Goal: Task Accomplishment & Management: Use online tool/utility

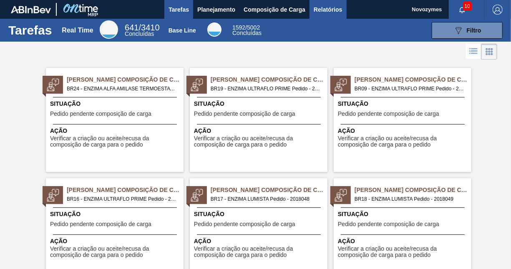
click at [326, 11] on span "Relatórios" at bounding box center [328, 10] width 28 height 10
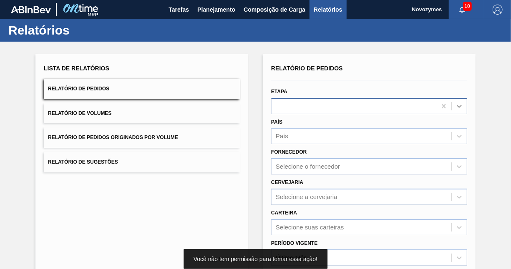
click at [458, 108] on icon at bounding box center [458, 106] width 5 height 3
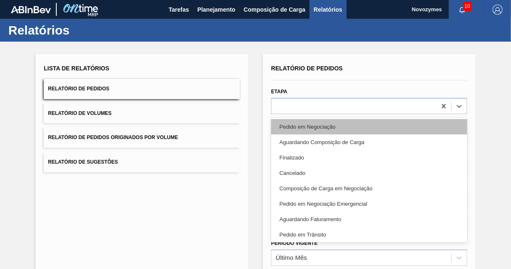
click at [336, 128] on div "Pedido em Negociação" at bounding box center [369, 126] width 196 height 15
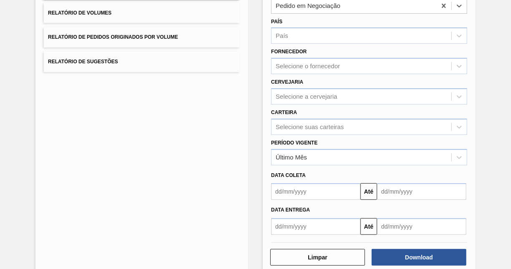
scroll to position [116, 0]
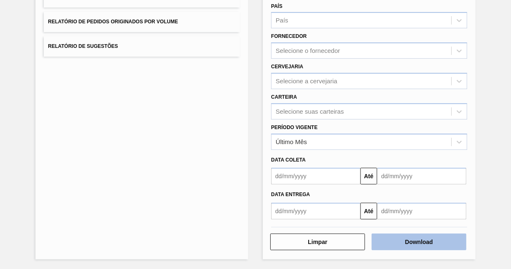
click at [403, 240] on button "Download" at bounding box center [418, 242] width 95 height 17
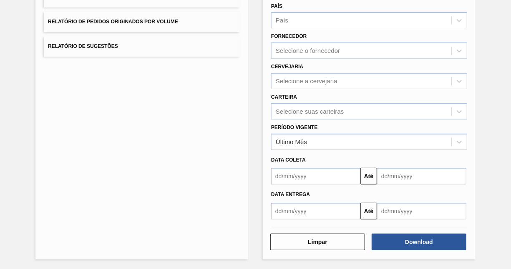
click at [20, 139] on div "Lista de Relatórios Relatório de Pedidos Relatório de Volumes Relatório de Pedi…" at bounding box center [255, 98] width 511 height 344
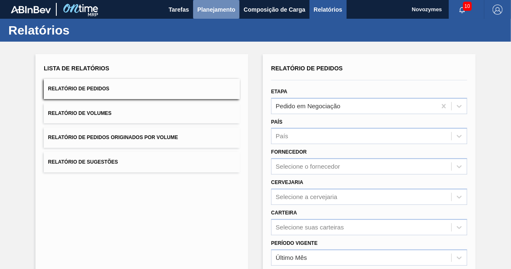
click at [211, 9] on span "Planejamento" at bounding box center [216, 10] width 38 height 10
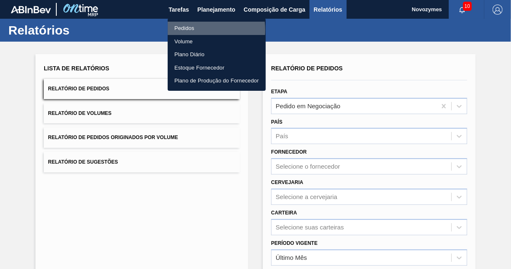
click at [190, 30] on li "Pedidos" at bounding box center [217, 28] width 98 height 13
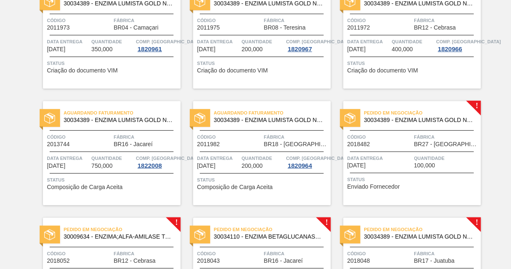
scroll to position [208, 0]
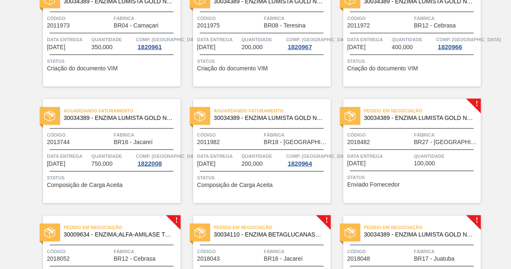
click at [395, 164] on div "Data entrega 08/09/2025" at bounding box center [379, 159] width 65 height 15
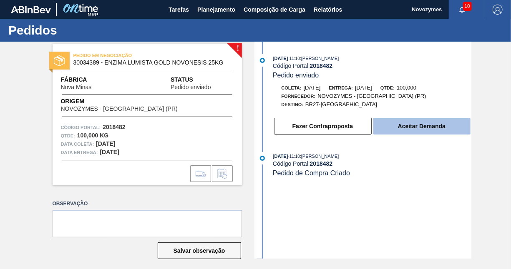
click at [406, 129] on button "Aceitar Demanda" at bounding box center [421, 126] width 97 height 17
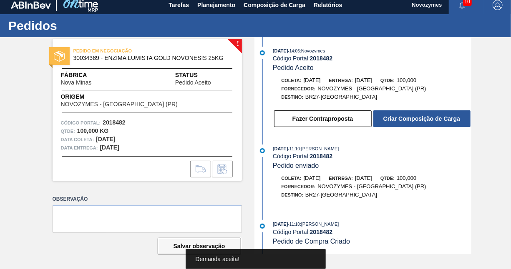
scroll to position [6, 0]
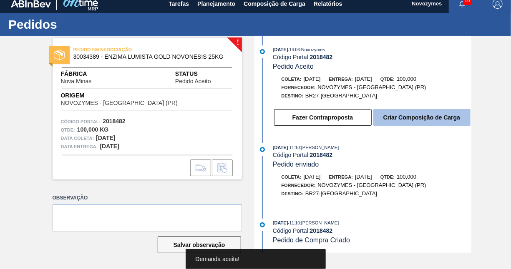
click at [449, 113] on button "Criar Composição de Carga" at bounding box center [421, 117] width 97 height 17
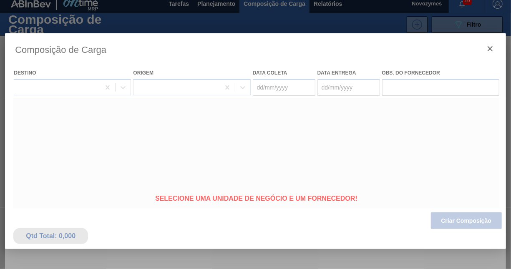
type coleta "02/09/2025"
type entrega "08/09/2025"
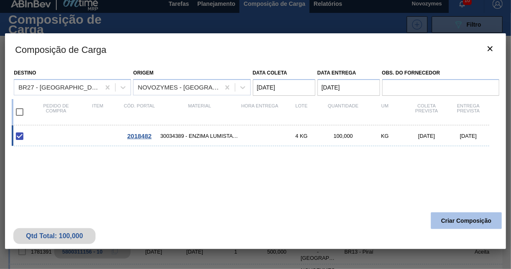
click at [456, 226] on button "Criar Composição" at bounding box center [466, 221] width 71 height 17
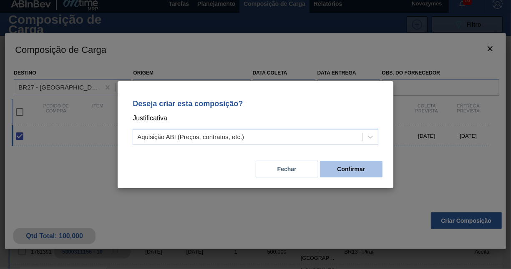
click at [344, 172] on button "Confirmar" at bounding box center [351, 169] width 63 height 17
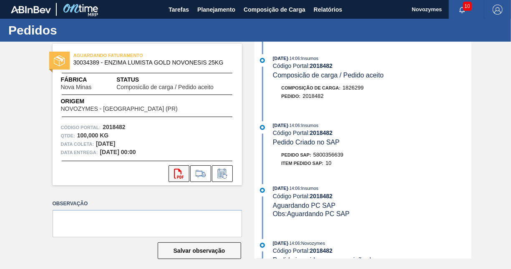
click at [174, 177] on icon "svg{fill:#ff0000}" at bounding box center [179, 174] width 10 height 10
click at [213, 13] on span "Planejamento" at bounding box center [216, 10] width 38 height 10
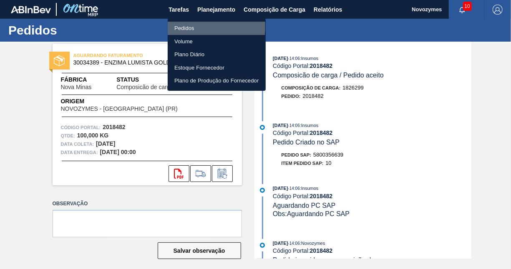
click at [187, 27] on li "Pedidos" at bounding box center [217, 28] width 98 height 13
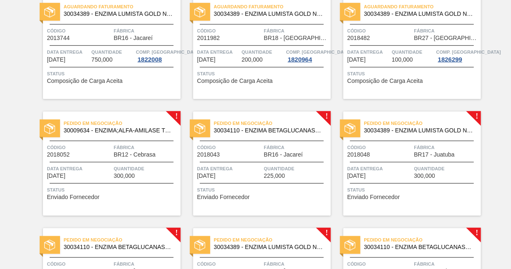
scroll to position [334, 0]
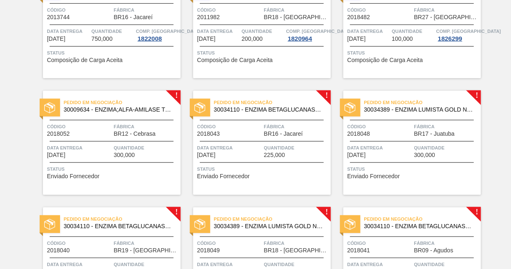
click at [100, 166] on span "Status" at bounding box center [112, 169] width 131 height 8
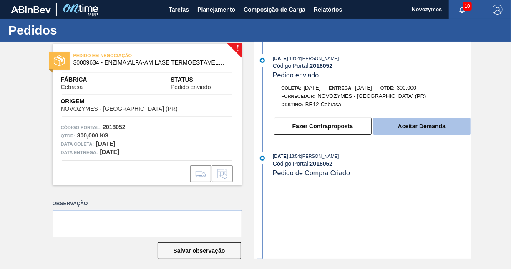
click at [406, 131] on button "Aceitar Demanda" at bounding box center [421, 126] width 97 height 17
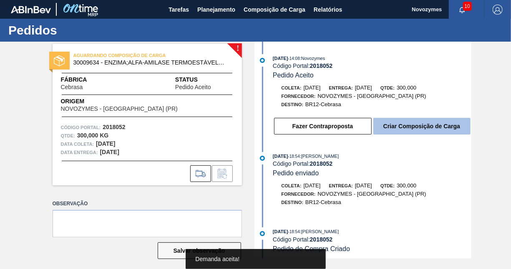
click at [416, 130] on button "Criar Composição de Carga" at bounding box center [421, 126] width 97 height 17
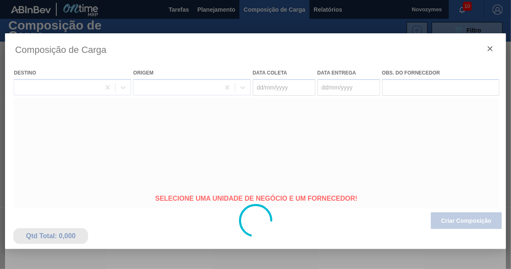
type coleta "01/09/2025"
type entrega "11/09/2025"
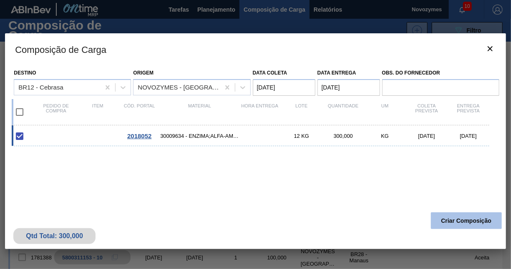
click at [475, 218] on button "Criar Composição" at bounding box center [466, 221] width 71 height 17
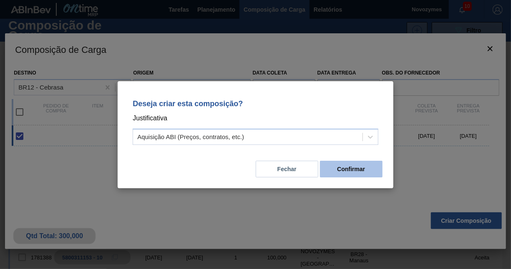
click at [355, 171] on button "Confirmar" at bounding box center [351, 169] width 63 height 17
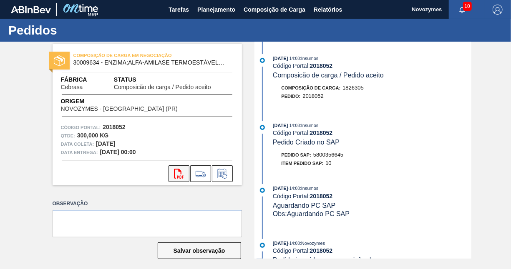
click at [179, 176] on icon at bounding box center [179, 174] width 10 height 10
click at [217, 9] on span "Planejamento" at bounding box center [216, 10] width 38 height 10
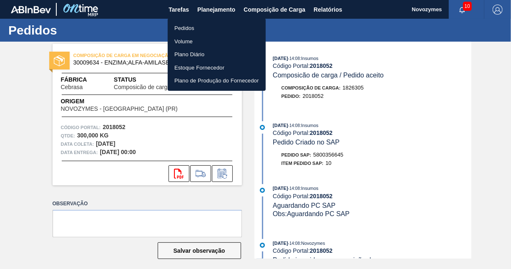
click at [185, 26] on li "Pedidos" at bounding box center [217, 28] width 98 height 13
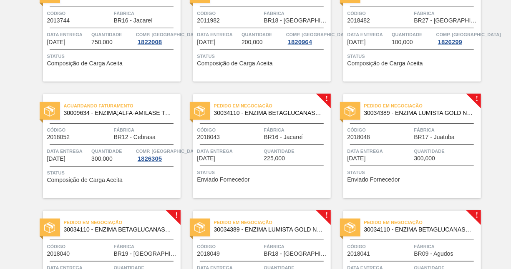
scroll to position [375, 0]
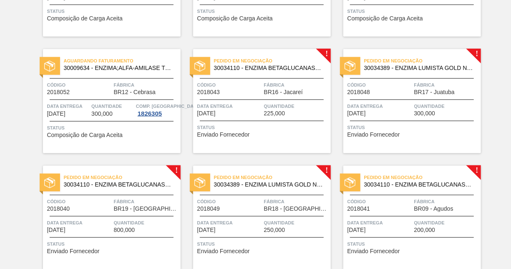
click at [266, 95] on span "BR16 - Jacareí" at bounding box center [283, 92] width 39 height 6
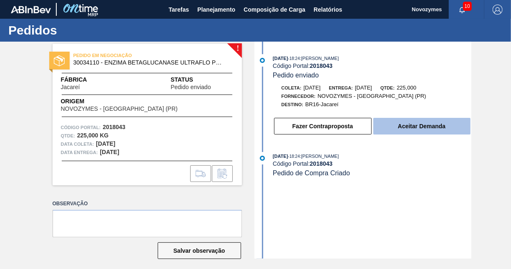
click at [399, 128] on button "Aceitar Demanda" at bounding box center [421, 126] width 97 height 17
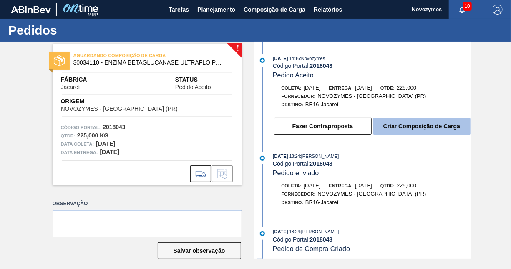
click at [430, 127] on button "Criar Composição de Carga" at bounding box center [421, 126] width 97 height 17
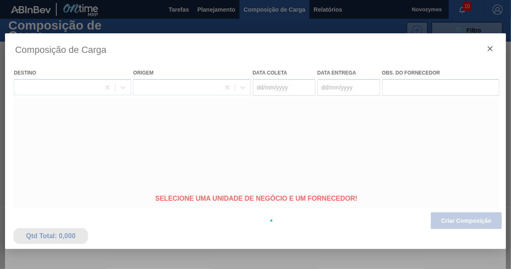
type coleta "01/09/2025"
type entrega "11/09/2025"
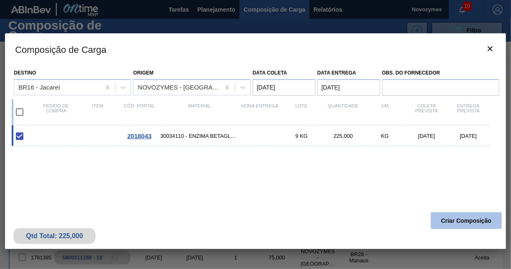
click at [436, 225] on button "Criar Composição" at bounding box center [466, 221] width 71 height 17
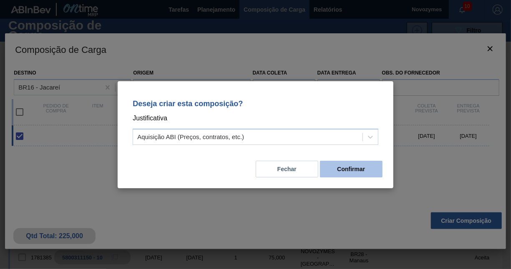
click at [346, 175] on button "Confirmar" at bounding box center [351, 169] width 63 height 17
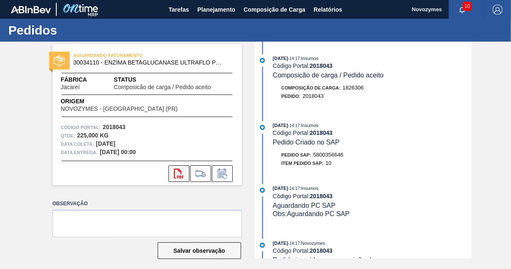
click at [180, 177] on icon "svg{fill:#ff0000}" at bounding box center [179, 174] width 10 height 10
click at [206, 8] on span "Planejamento" at bounding box center [216, 10] width 38 height 10
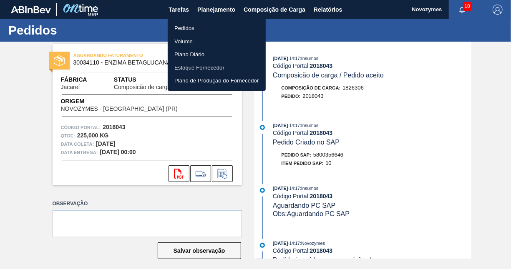
click at [190, 28] on li "Pedidos" at bounding box center [217, 28] width 98 height 13
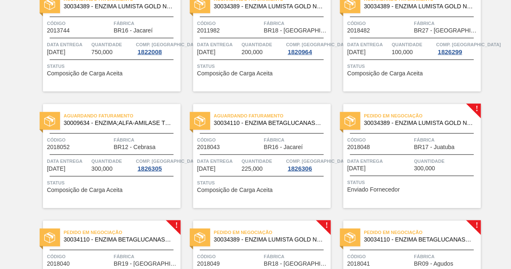
scroll to position [334, 0]
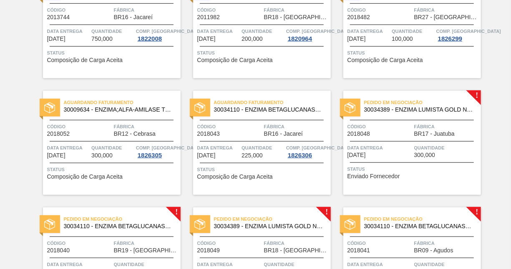
click at [408, 153] on div "Data entrega 11/09/2025" at bounding box center [379, 151] width 65 height 15
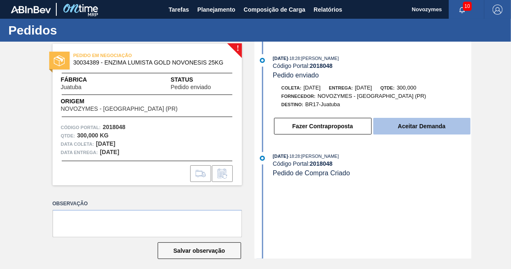
click at [443, 123] on button "Aceitar Demanda" at bounding box center [421, 126] width 97 height 17
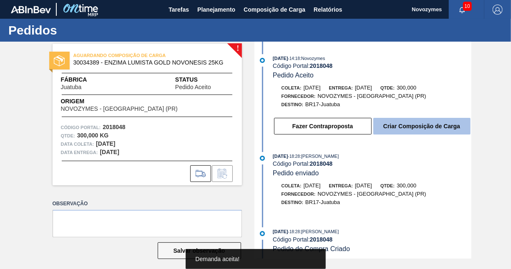
click at [429, 130] on button "Criar Composição de Carga" at bounding box center [421, 126] width 97 height 17
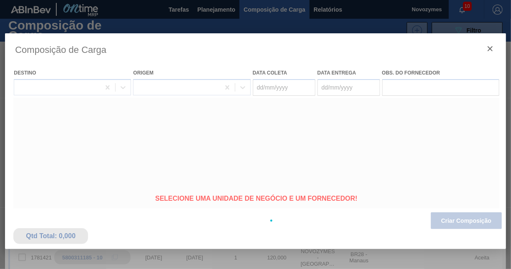
type coleta "01/09/2025"
type entrega "11/09/2025"
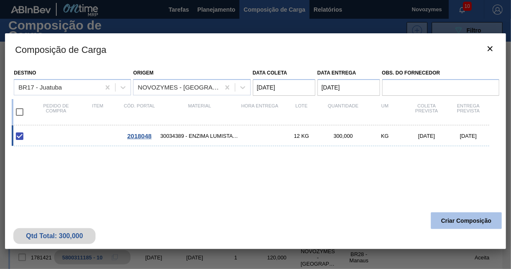
click at [472, 226] on button "Criar Composição" at bounding box center [466, 221] width 71 height 17
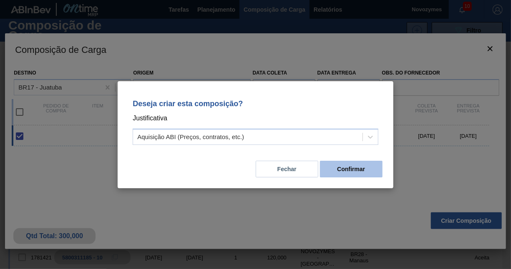
click at [334, 171] on button "Confirmar" at bounding box center [351, 169] width 63 height 17
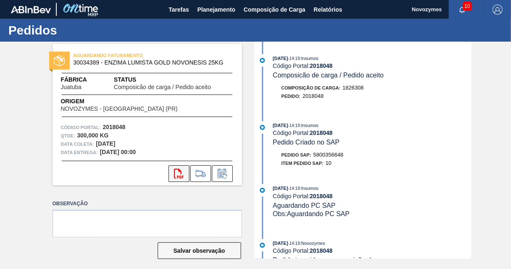
click at [181, 172] on icon "svg{fill:#ff0000}" at bounding box center [179, 174] width 10 height 10
click at [219, 8] on span "Planejamento" at bounding box center [216, 10] width 38 height 10
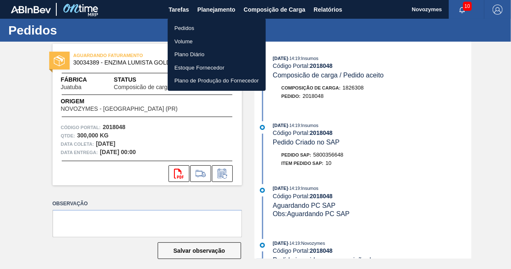
click at [194, 28] on li "Pedidos" at bounding box center [217, 28] width 98 height 13
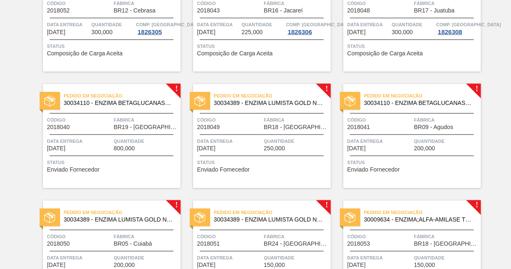
scroll to position [459, 0]
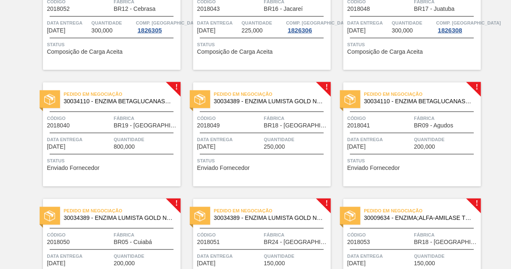
click at [122, 128] on span "BR19 - Nova Rio" at bounding box center [146, 126] width 65 height 6
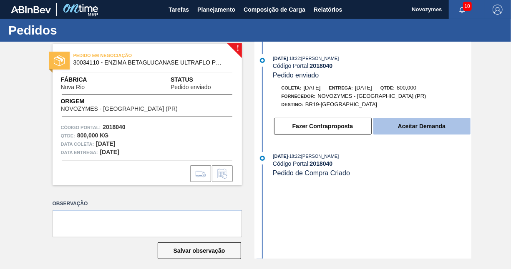
click at [400, 131] on button "Aceitar Demanda" at bounding box center [421, 126] width 97 height 17
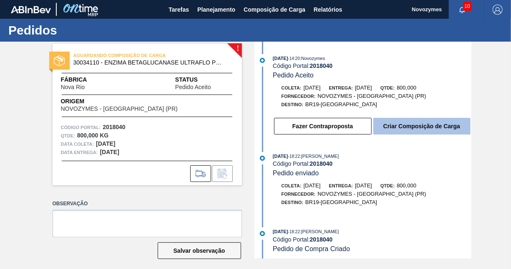
click at [403, 130] on button "Criar Composição de Carga" at bounding box center [421, 126] width 97 height 17
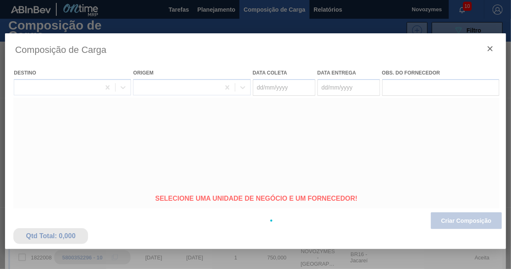
type coleta "01/09/2025"
type entrega "11/09/2025"
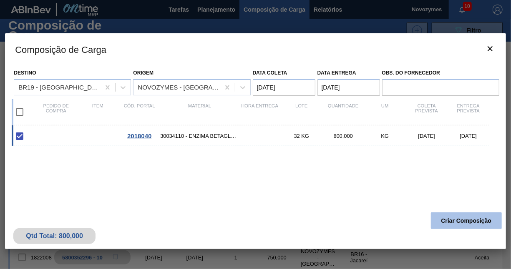
click at [472, 221] on button "Criar Composição" at bounding box center [466, 221] width 71 height 17
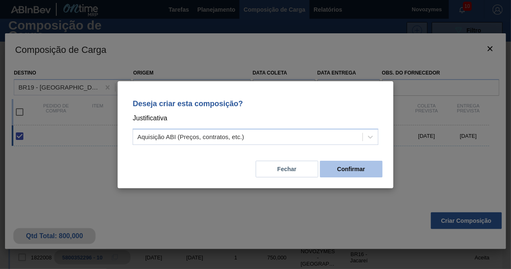
click at [357, 169] on button "Confirmar" at bounding box center [351, 169] width 63 height 17
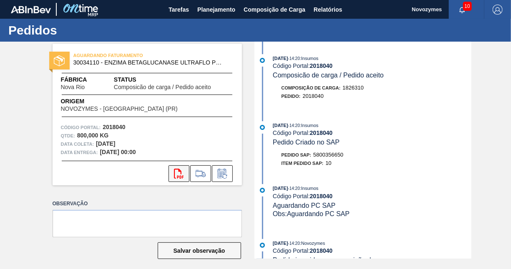
click at [183, 174] on button "svg{fill:#ff0000}" at bounding box center [178, 174] width 21 height 17
click at [203, 11] on span "Planejamento" at bounding box center [216, 10] width 38 height 10
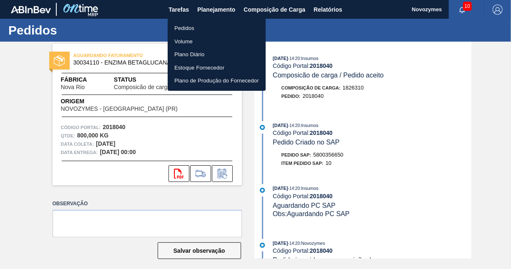
click at [192, 28] on li "Pedidos" at bounding box center [217, 28] width 98 height 13
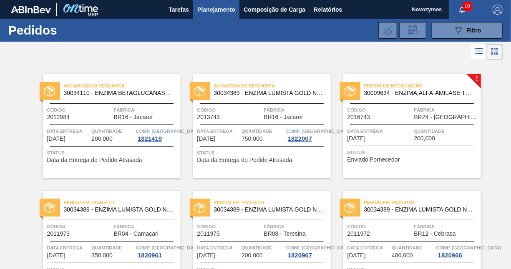
click at [439, 117] on span "BR24 - Ponta Grossa" at bounding box center [446, 117] width 65 height 6
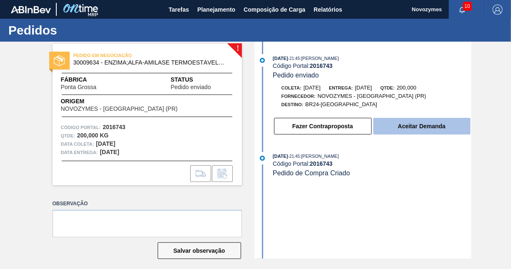
click at [412, 122] on button "Aceitar Demanda" at bounding box center [421, 126] width 97 height 17
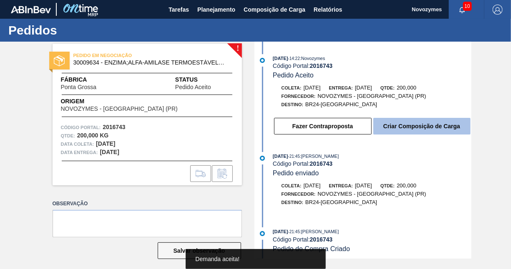
click at [388, 130] on button "Criar Composição de Carga" at bounding box center [421, 126] width 97 height 17
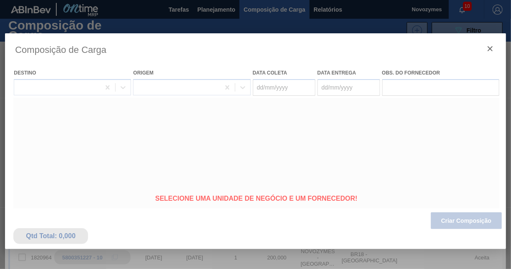
type coleta "29/08/2025"
type entrega "01/09/2025"
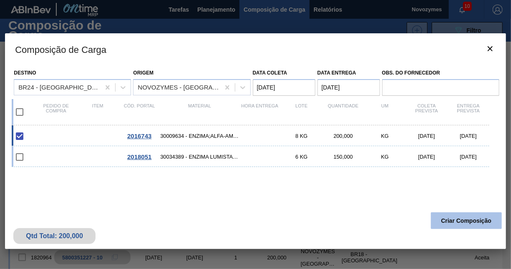
click at [445, 219] on button "Criar Composição" at bounding box center [466, 221] width 71 height 17
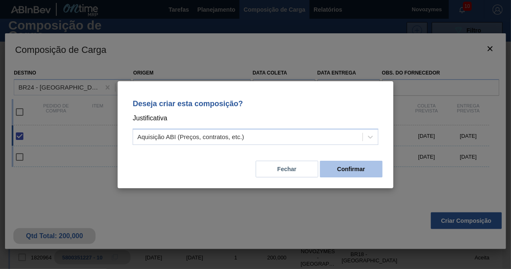
click at [341, 171] on button "Confirmar" at bounding box center [351, 169] width 63 height 17
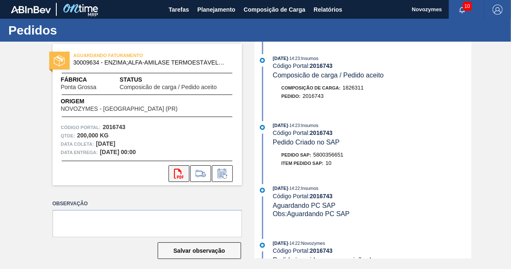
click at [177, 173] on icon "svg{fill:#ff0000}" at bounding box center [179, 174] width 10 height 10
click at [216, 13] on span "Planejamento" at bounding box center [216, 10] width 38 height 10
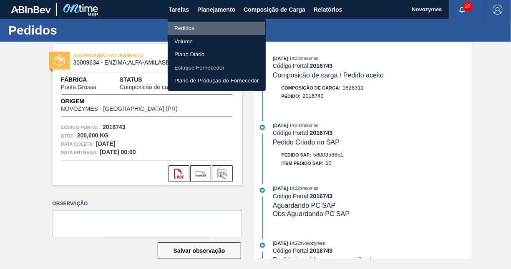
click at [176, 28] on li "Pedidos" at bounding box center [217, 28] width 98 height 13
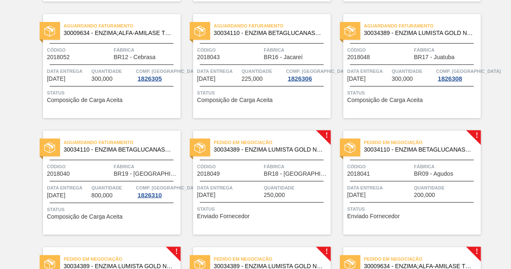
scroll to position [459, 0]
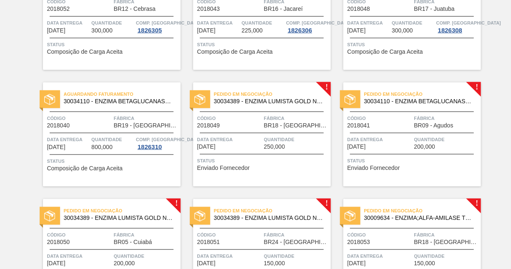
click at [256, 151] on div "Pedido em Negociação 30034389 - ENZIMA LUMISTA GOLD NOVONESIS 25KG Código 20180…" at bounding box center [262, 135] width 138 height 104
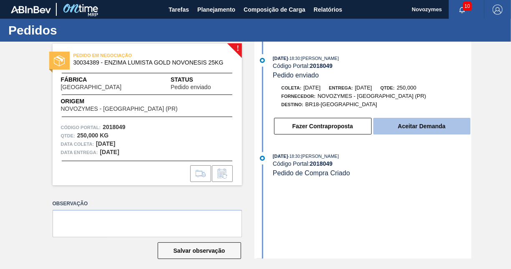
click at [412, 131] on button "Aceitar Demanda" at bounding box center [421, 126] width 97 height 17
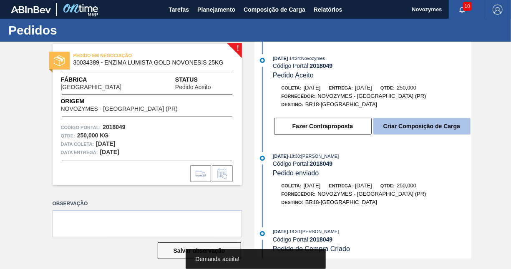
click at [414, 128] on button "Criar Composição de Carga" at bounding box center [421, 126] width 97 height 17
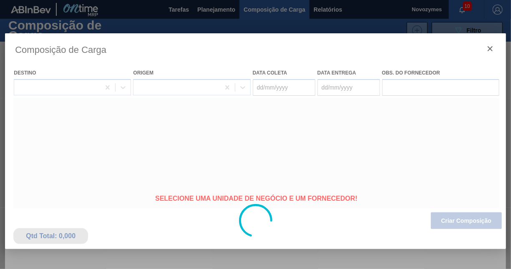
type coleta "01/09/2025"
type entrega "11/09/2025"
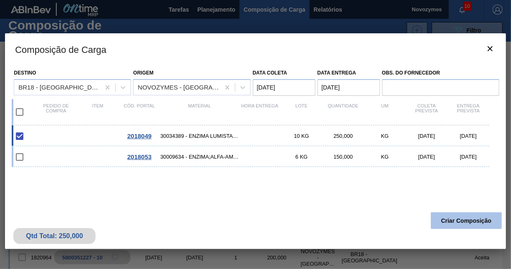
click at [443, 221] on button "Criar Composição" at bounding box center [466, 221] width 71 height 17
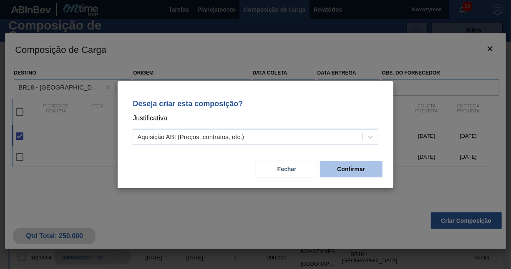
click at [334, 167] on button "Confirmar" at bounding box center [351, 169] width 63 height 17
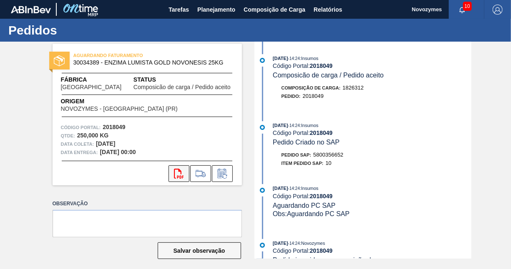
click at [177, 174] on icon "svg{fill:#ff0000}" at bounding box center [179, 174] width 10 height 10
click at [209, 10] on span "Planejamento" at bounding box center [216, 10] width 38 height 10
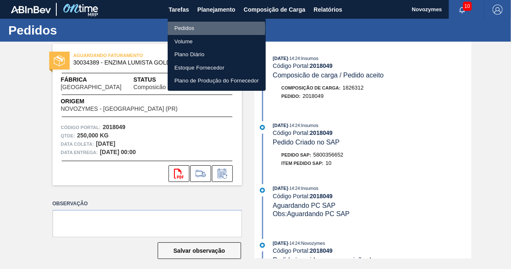
drag, startPoint x: 190, startPoint y: 28, endPoint x: 192, endPoint y: 37, distance: 8.7
click at [189, 28] on li "Pedidos" at bounding box center [217, 28] width 98 height 13
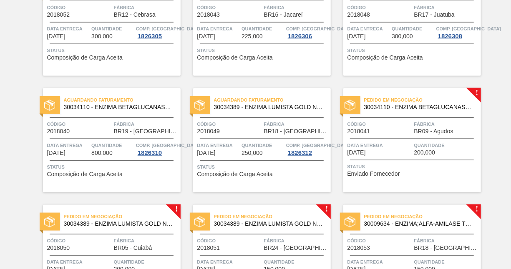
scroll to position [500, 0]
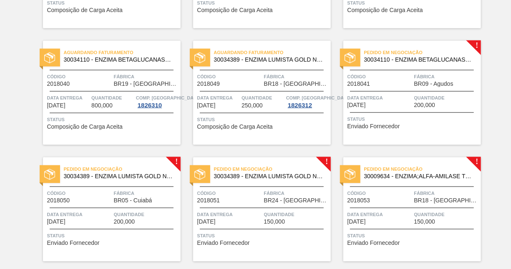
click at [395, 103] on div "Data entrega 11/09/2025" at bounding box center [379, 101] width 65 height 15
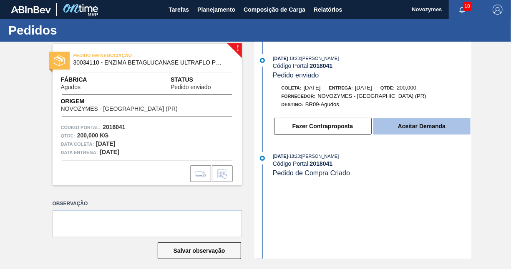
click at [400, 129] on button "Aceitar Demanda" at bounding box center [421, 126] width 97 height 17
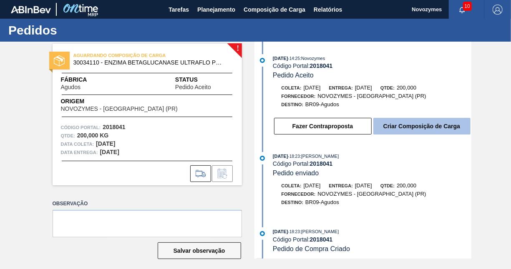
click at [392, 127] on button "Criar Composição de Carga" at bounding box center [421, 126] width 97 height 17
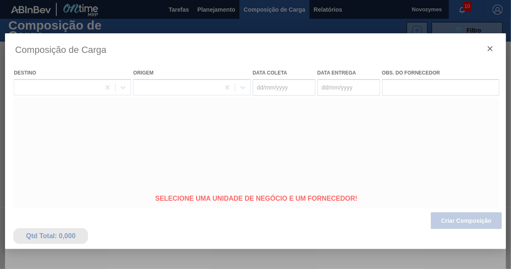
type coleta "01/09/2025"
type entrega "11/09/2025"
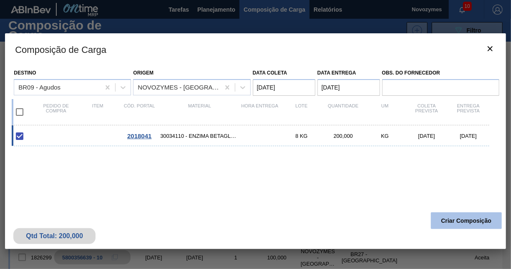
click at [441, 224] on button "Criar Composição" at bounding box center [466, 221] width 71 height 17
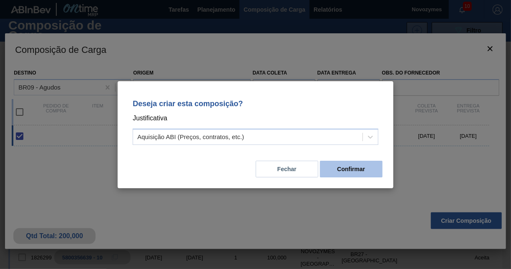
click at [343, 170] on button "Confirmar" at bounding box center [351, 169] width 63 height 17
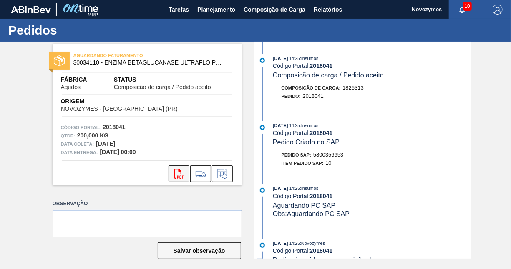
click at [179, 173] on icon "svg{fill:#ff0000}" at bounding box center [179, 174] width 10 height 10
click at [202, 10] on span "Planejamento" at bounding box center [216, 10] width 38 height 10
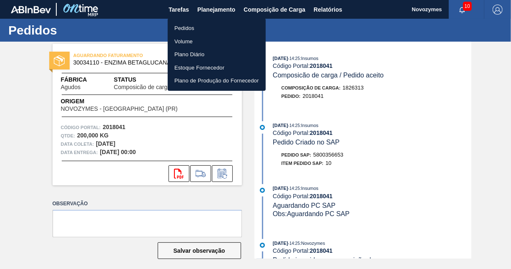
click at [187, 28] on li "Pedidos" at bounding box center [217, 28] width 98 height 13
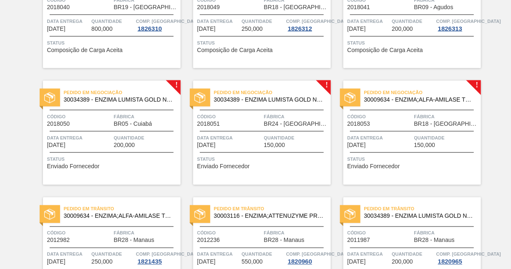
scroll to position [625, 0]
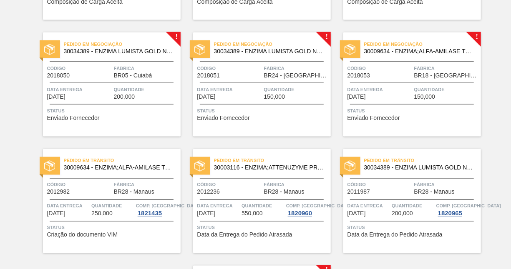
click at [161, 79] on div "Pedido em Negociação 30034389 - ENZIMA LUMISTA GOLD NOVONESIS 25KG Código 20180…" at bounding box center [112, 85] width 138 height 104
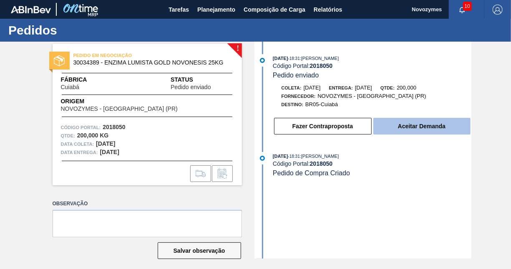
click at [430, 126] on button "Aceitar Demanda" at bounding box center [421, 126] width 97 height 17
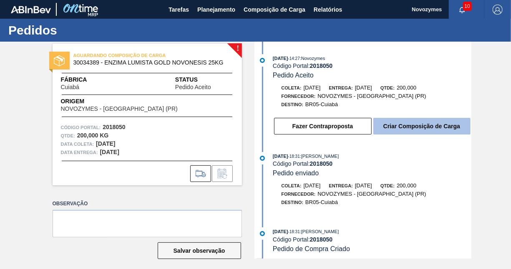
click at [381, 128] on button "Criar Composição de Carga" at bounding box center [421, 126] width 97 height 17
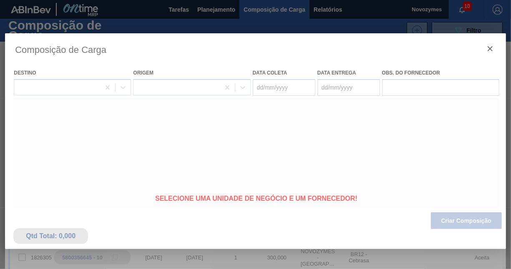
type coleta "04/09/2025"
type entrega "14/09/2025"
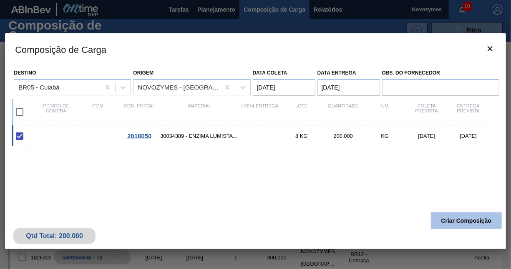
click at [449, 223] on button "Criar Composição" at bounding box center [466, 221] width 71 height 17
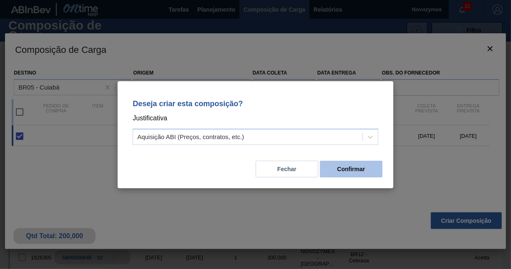
click at [367, 171] on button "Confirmar" at bounding box center [351, 169] width 63 height 17
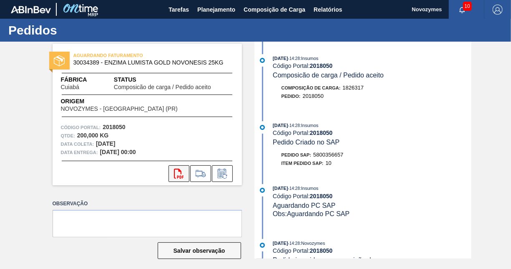
click at [175, 178] on icon at bounding box center [179, 174] width 10 height 10
click at [213, 11] on span "Planejamento" at bounding box center [216, 10] width 38 height 10
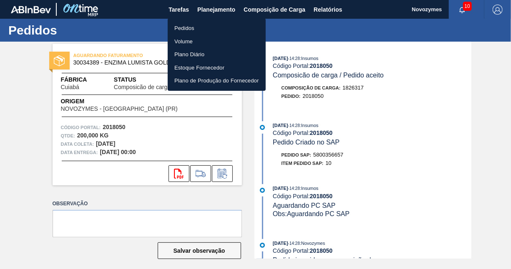
click at [190, 28] on li "Pedidos" at bounding box center [217, 28] width 98 height 13
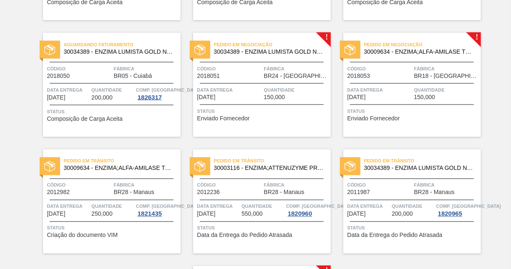
scroll to position [625, 0]
click at [246, 84] on div "Pedido em Negociação 30034389 - ENZIMA LUMISTA GOLD NOVONESIS 25KG Código 20180…" at bounding box center [262, 85] width 138 height 104
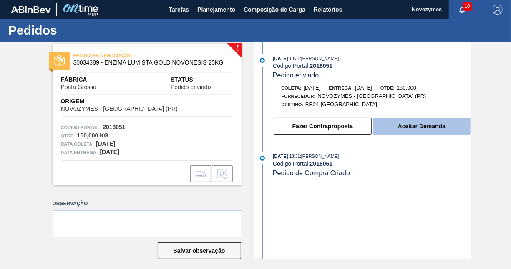
click at [416, 125] on button "Aceitar Demanda" at bounding box center [421, 126] width 97 height 17
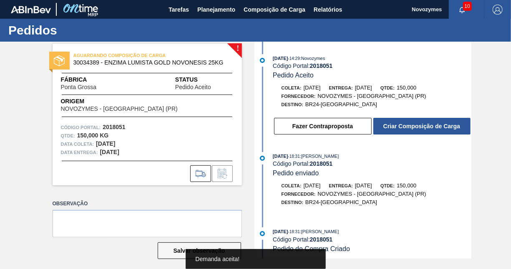
click at [416, 125] on button "Criar Composição de Carga" at bounding box center [421, 126] width 97 height 17
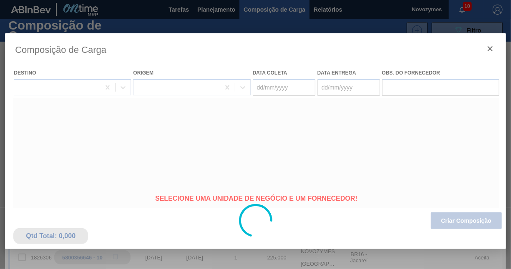
type coleta "04/09/2025"
type entrega "14/09/2025"
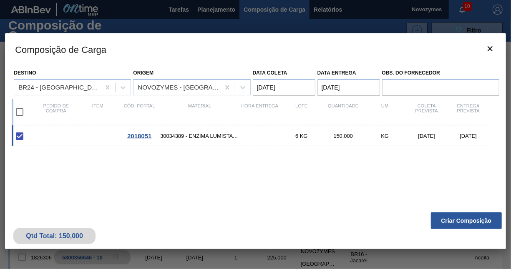
click at [472, 221] on button "Criar Composição" at bounding box center [466, 221] width 71 height 17
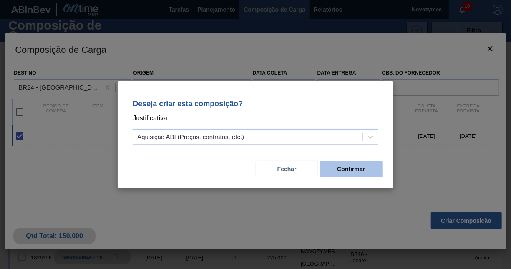
click at [341, 171] on button "Confirmar" at bounding box center [351, 169] width 63 height 17
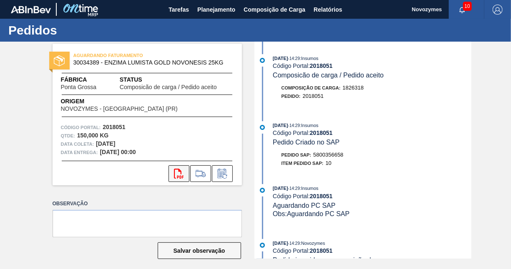
click at [176, 176] on icon "svg{fill:#ff0000}" at bounding box center [179, 174] width 10 height 10
click at [219, 9] on span "Planejamento" at bounding box center [216, 10] width 38 height 10
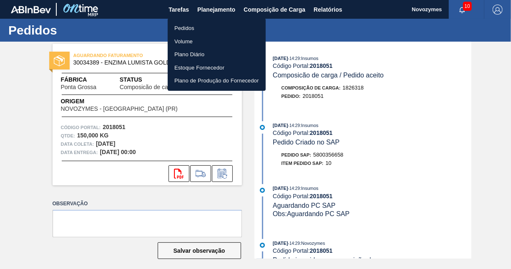
click at [186, 30] on li "Pedidos" at bounding box center [217, 28] width 98 height 13
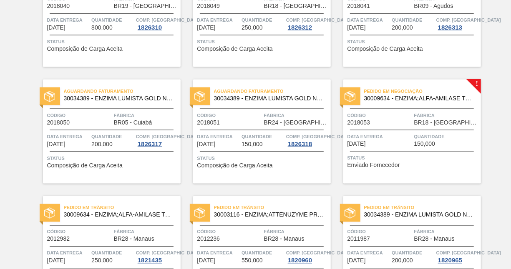
scroll to position [584, 0]
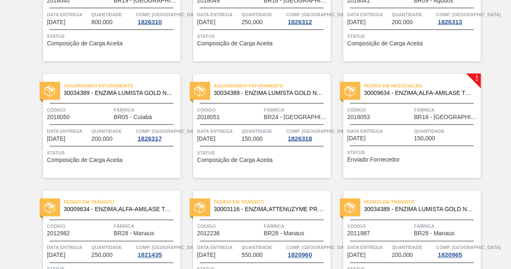
click at [416, 130] on span "Quantidade" at bounding box center [446, 131] width 65 height 8
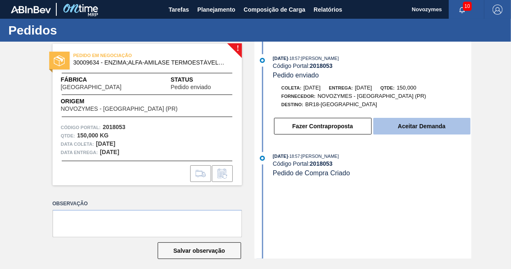
click at [406, 131] on button "Aceitar Demanda" at bounding box center [421, 126] width 97 height 17
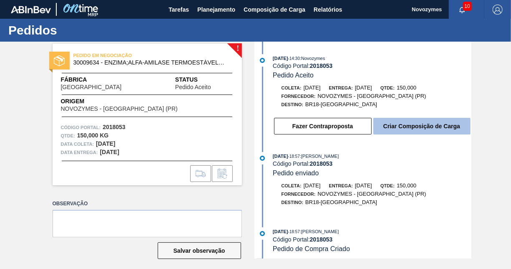
click at [405, 131] on button "Criar Composição de Carga" at bounding box center [421, 126] width 97 height 17
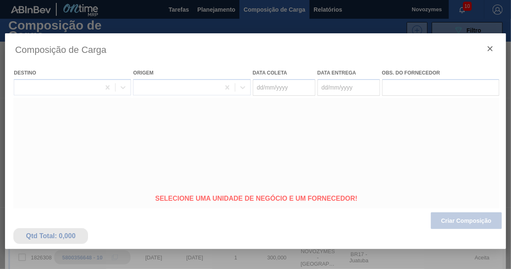
type coleta "04/09/2025"
type entrega "[DATE]"
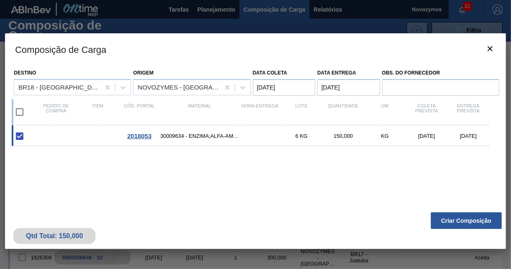
click at [465, 223] on button "Criar Composição" at bounding box center [466, 221] width 71 height 17
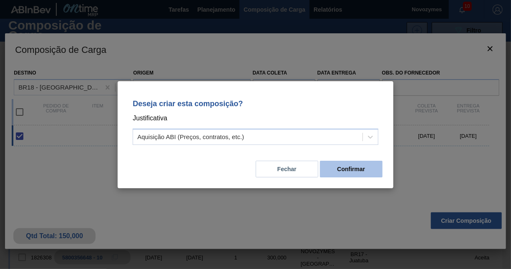
click at [355, 173] on button "Confirmar" at bounding box center [351, 169] width 63 height 17
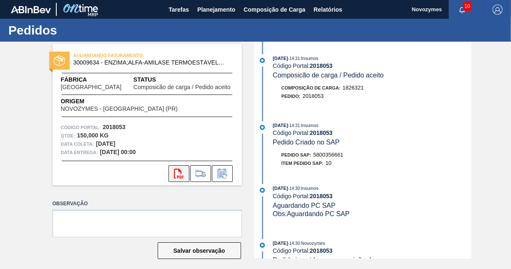
click at [177, 175] on icon "svg{fill:#ff0000}" at bounding box center [179, 174] width 10 height 10
click at [209, 10] on span "Planejamento" at bounding box center [216, 10] width 38 height 10
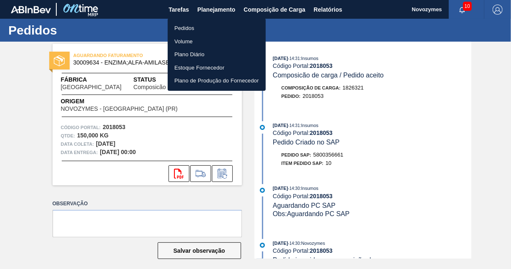
click at [186, 25] on li "Pedidos" at bounding box center [217, 28] width 98 height 13
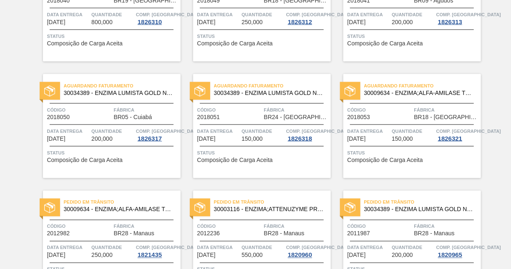
scroll to position [757, 0]
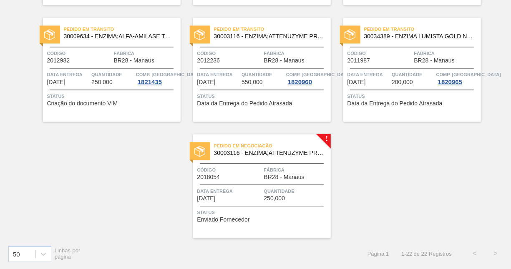
click at [258, 188] on span "Data entrega" at bounding box center [229, 192] width 65 height 8
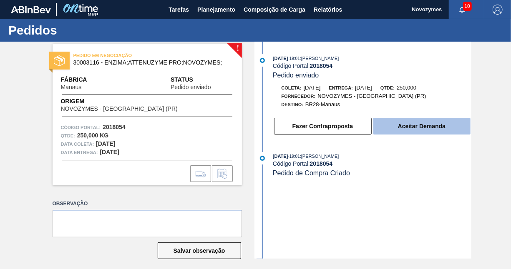
click at [429, 130] on button "Aceitar Demanda" at bounding box center [421, 126] width 97 height 17
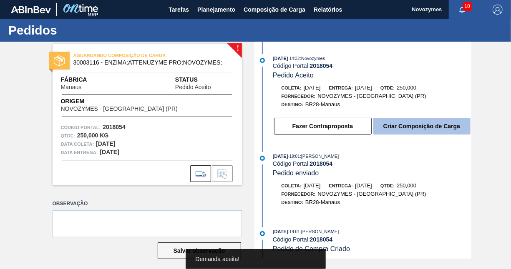
click at [421, 127] on button "Criar Composição de Carga" at bounding box center [421, 126] width 97 height 17
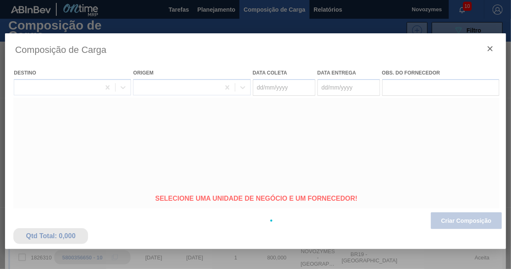
type coleta "04/09/2025"
type entrega "09/10/2025"
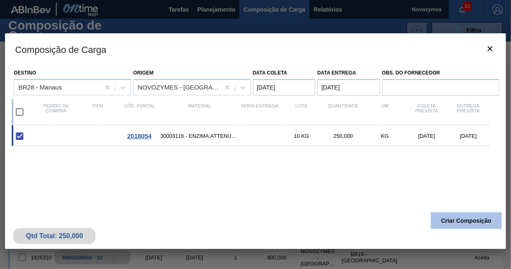
click at [450, 222] on button "Criar Composição" at bounding box center [466, 221] width 71 height 17
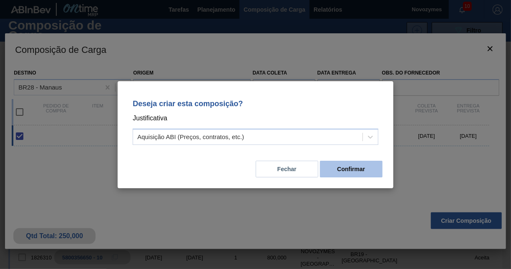
click at [341, 173] on button "Confirmar" at bounding box center [351, 169] width 63 height 17
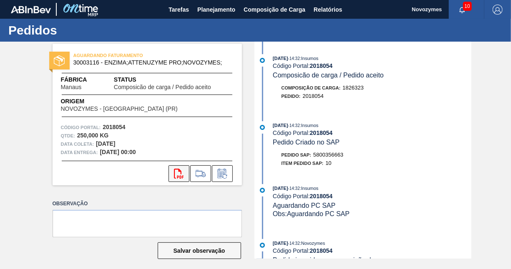
click at [184, 173] on button "svg{fill:#ff0000}" at bounding box center [178, 174] width 21 height 17
